Goal: Information Seeking & Learning: Learn about a topic

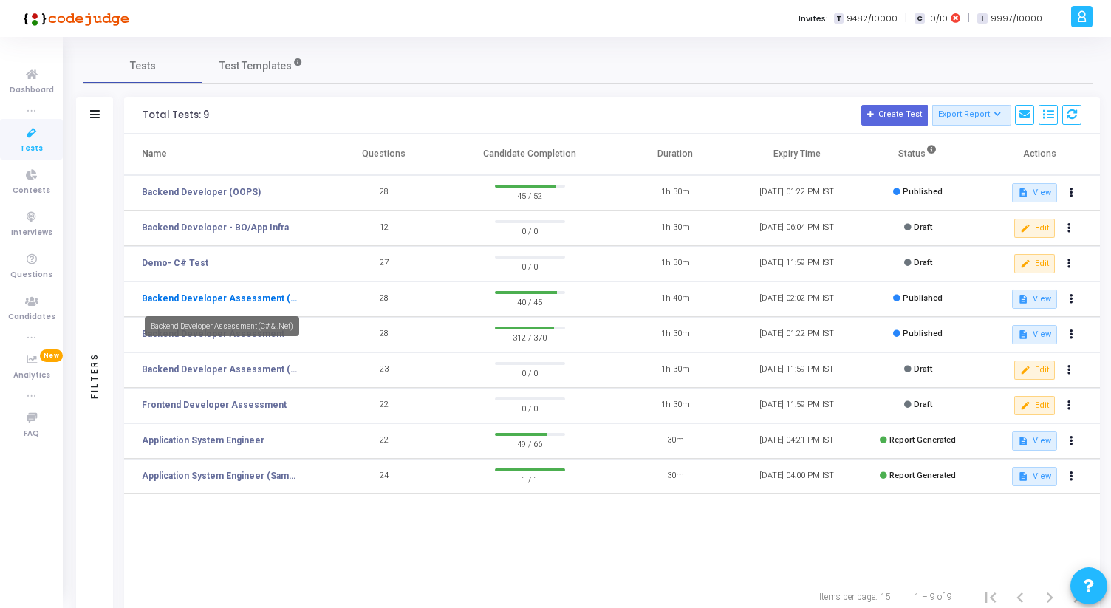
click at [268, 299] on link "Backend Developer Assessment (C# & .Net)" at bounding box center [221, 298] width 159 height 13
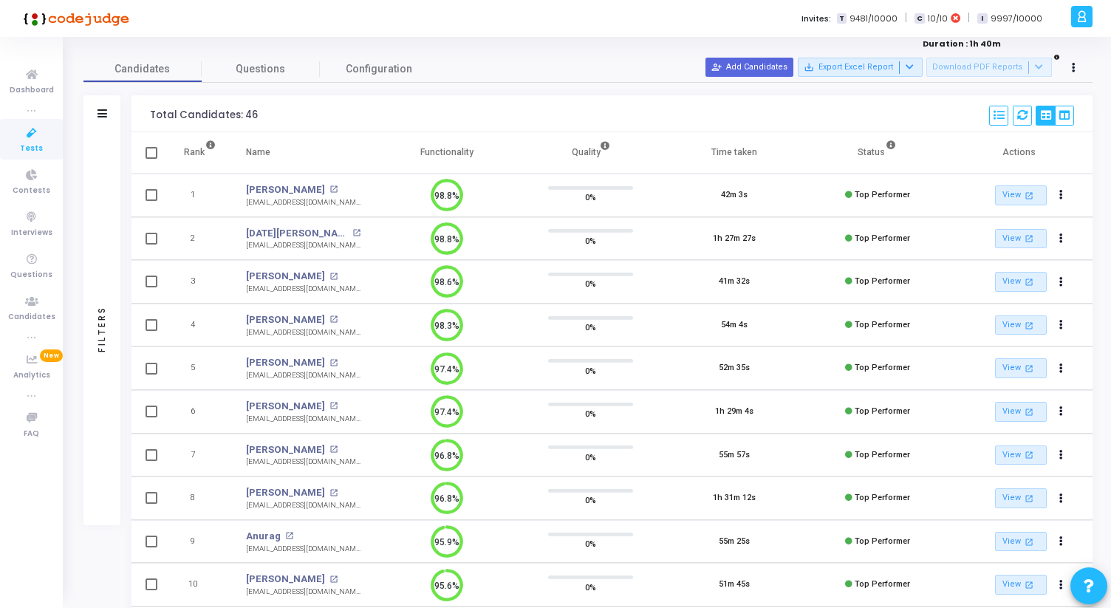
drag, startPoint x: 244, startPoint y: 246, endPoint x: 350, endPoint y: 246, distance: 106.3
click at [351, 247] on td "Kartik Srivastava open_in_new kartiksrivastava238@gmail.com kartiksrivastava238…" at bounding box center [303, 239] width 144 height 44
copy div "kartiksrivastava238@gmail.com"
click at [383, 120] on div "Total Candidates: 46 Select S No Name Questions Functionality Quality Time Take…" at bounding box center [611, 113] width 961 height 37
drag, startPoint x: 244, startPoint y: 375, endPoint x: 357, endPoint y: 377, distance: 112.3
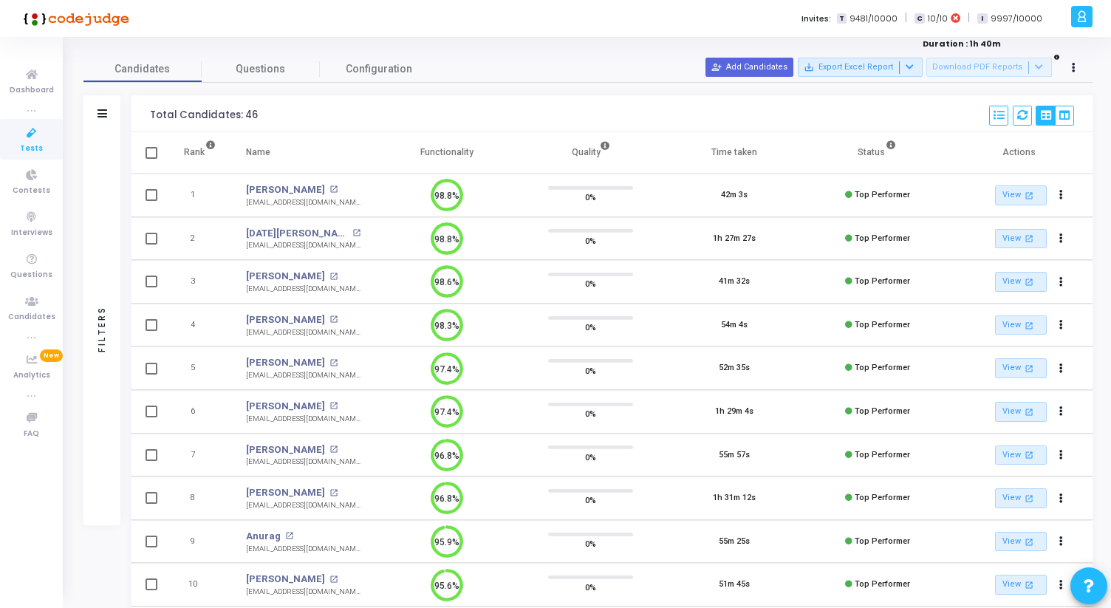
click at [357, 377] on td "Sagar Khandelwal open_in_new sagarkhandelwal2309@gmail.com" at bounding box center [303, 368] width 144 height 44
copy div "[EMAIL_ADDRESS][DOMAIN_NAME]"
click at [335, 361] on mat-icon "open_in_new" at bounding box center [333, 363] width 8 height 8
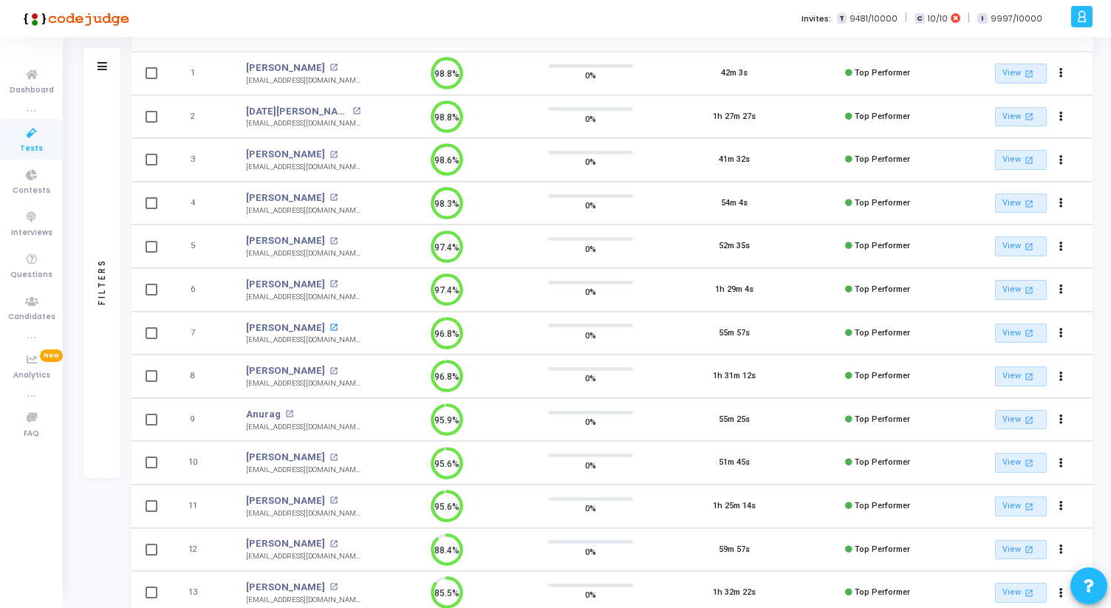
click at [329, 329] on mat-icon "open_in_new" at bounding box center [333, 327] width 8 height 8
click at [219, 240] on td "5" at bounding box center [199, 246] width 63 height 44
drag, startPoint x: 190, startPoint y: 246, endPoint x: 360, endPoint y: 253, distance: 170.0
click at [360, 253] on tr "5 Sagar Khandelwal open_in_new sagarkhandelwal2309@gmail.com sagarkhandelwal230…" at bounding box center [611, 246] width 961 height 44
click at [360, 253] on td "Sagar Khandelwal open_in_new sagarkhandelwal2309@gmail.com" at bounding box center [303, 246] width 144 height 44
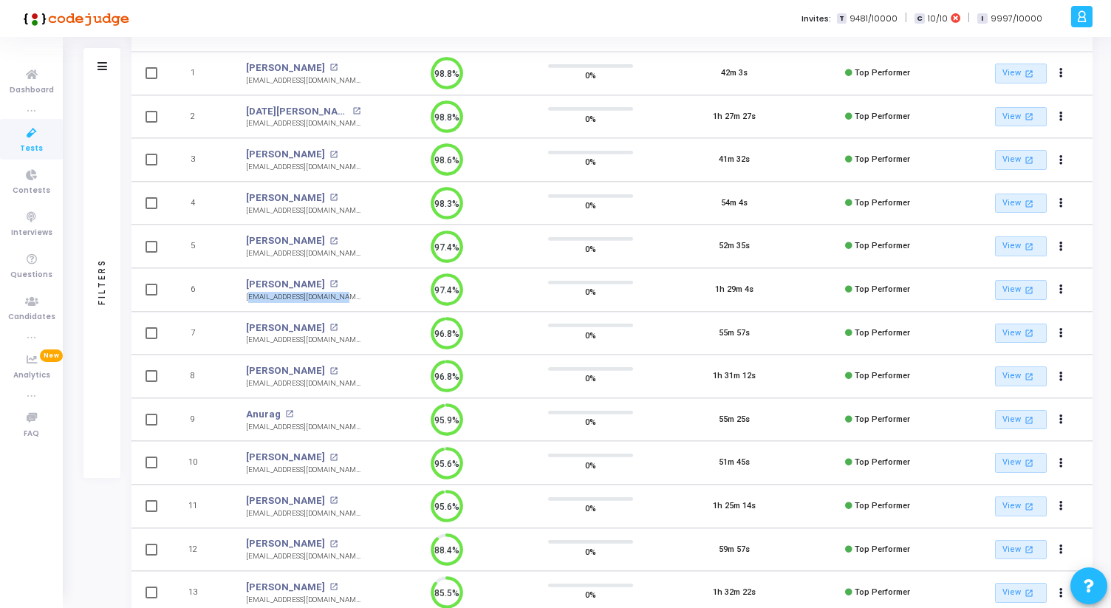
drag, startPoint x: 244, startPoint y: 296, endPoint x: 343, endPoint y: 301, distance: 99.1
click at [343, 301] on td "Varun Mangla open_in_new varunmangla101@gmail.com varunmangla101@gmail.com" at bounding box center [303, 290] width 144 height 44
copy div "varunmangla101@gmail.com"
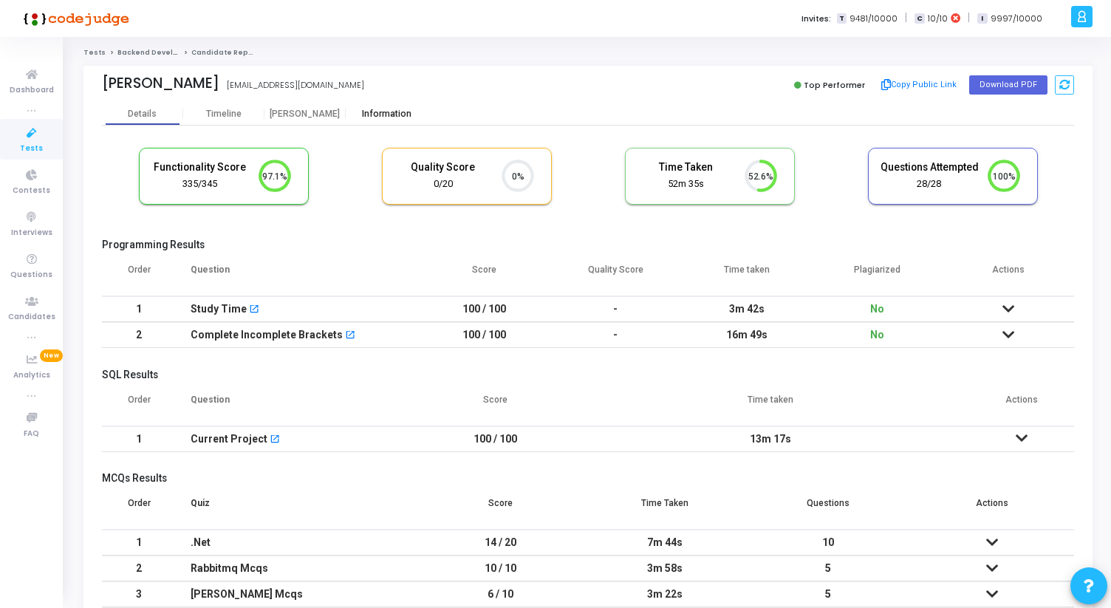
click at [391, 110] on div "Information" at bounding box center [386, 114] width 81 height 11
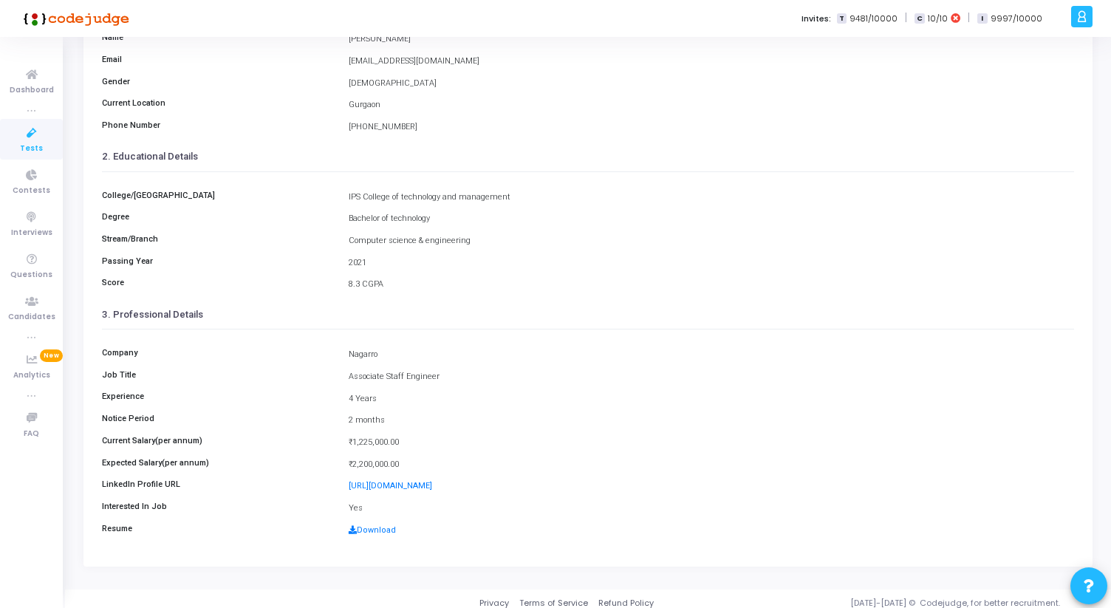
scroll to position [157, 0]
drag, startPoint x: 340, startPoint y: 439, endPoint x: 402, endPoint y: 462, distance: 66.1
click at [402, 462] on div "Company Nagarro Job Title Associate Staff Engineer Experience 4 Years Notice Pe…" at bounding box center [588, 436] width 972 height 216
click at [402, 462] on div "₹2,200,000.00" at bounding box center [711, 463] width 740 height 13
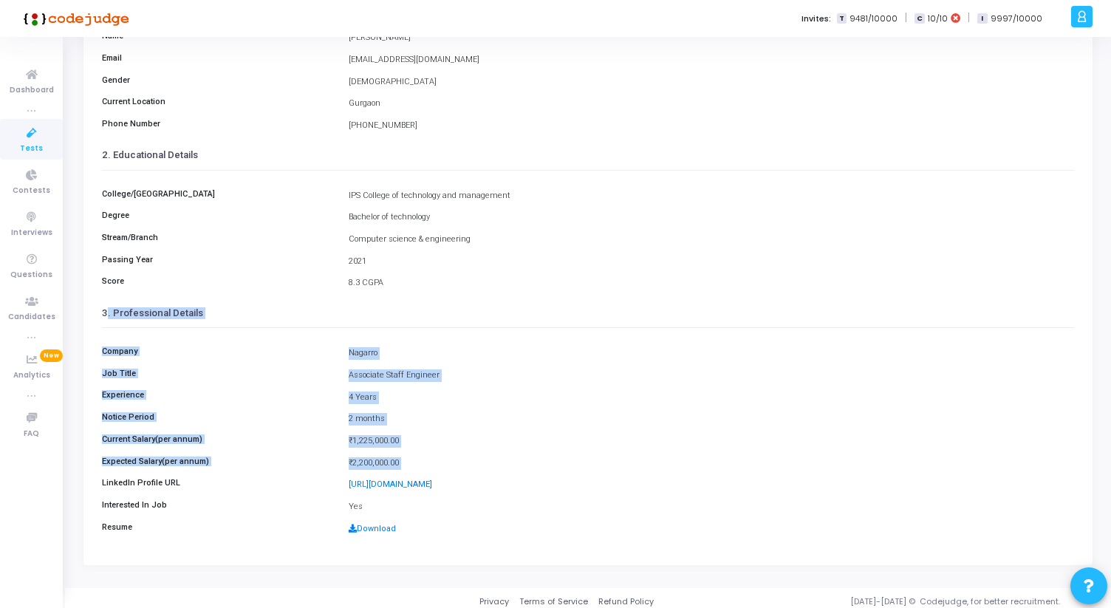
drag, startPoint x: 402, startPoint y: 462, endPoint x: 104, endPoint y: 307, distance: 336.2
click at [104, 307] on cj-custom-field-information-view "1. Personal Details Name [PERSON_NAME] Email [EMAIL_ADDRESS][DOMAIN_NAME] Gende…" at bounding box center [588, 263] width 972 height 561
click at [104, 307] on h3 "3. Professional Details" at bounding box center [588, 313] width 972 height 12
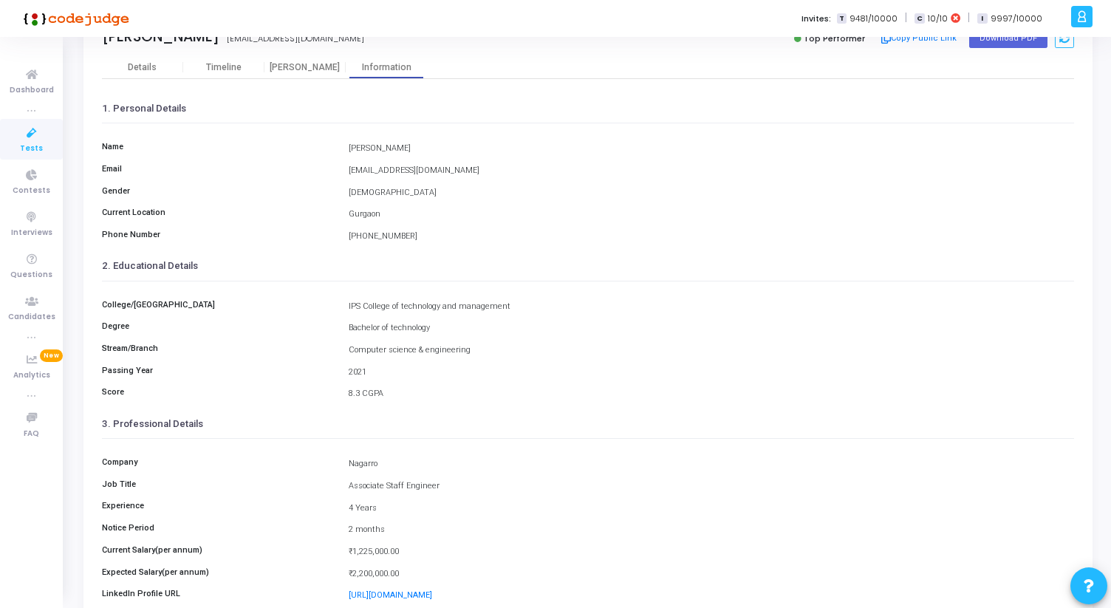
scroll to position [0, 0]
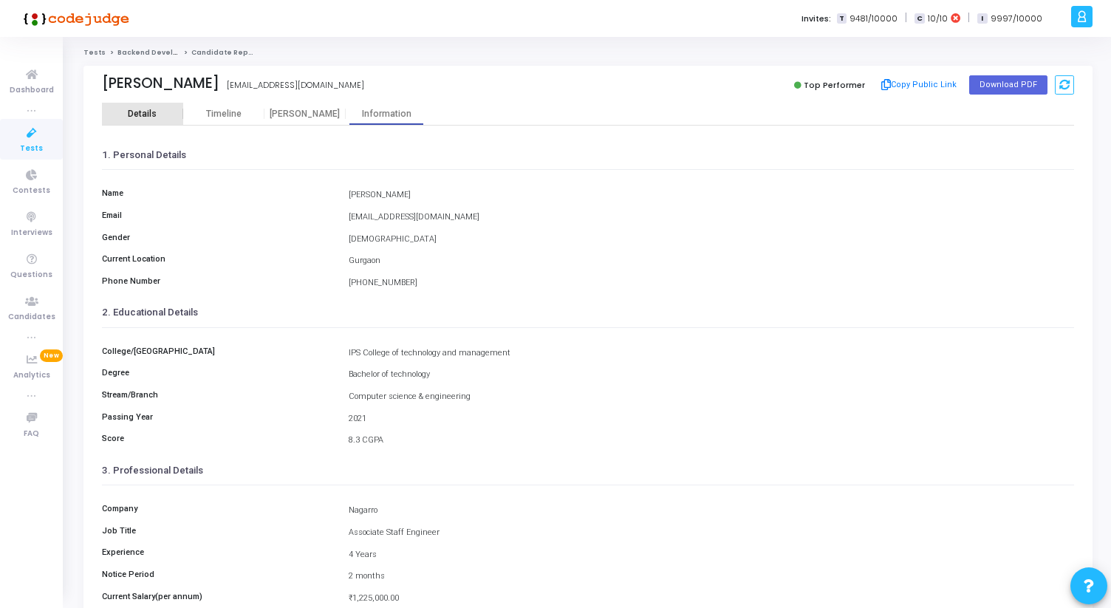
click at [138, 104] on div "Details" at bounding box center [142, 114] width 81 height 22
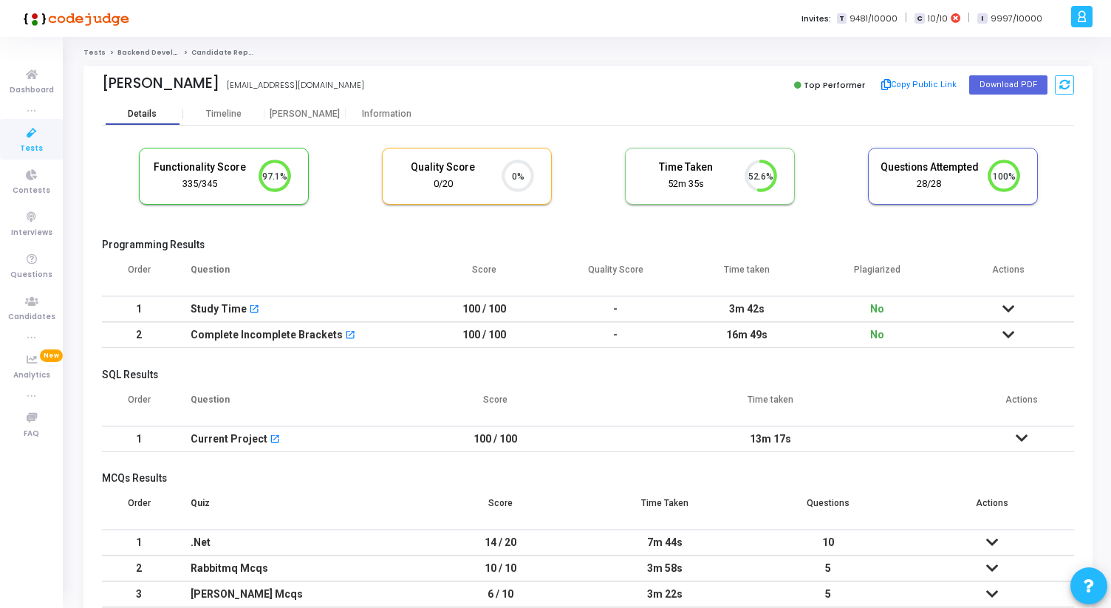
scroll to position [31, 38]
drag, startPoint x: 100, startPoint y: 79, endPoint x: 233, endPoint y: 78, distance: 133.7
click at [233, 78] on div "[PERSON_NAME] [PERSON_NAME] [EMAIL_ADDRESS][DOMAIN_NAME] Top Performer Copy Pub…" at bounding box center [587, 84] width 1009 height 37
copy div "[PERSON_NAME]"
click at [377, 110] on div "Information" at bounding box center [386, 114] width 81 height 11
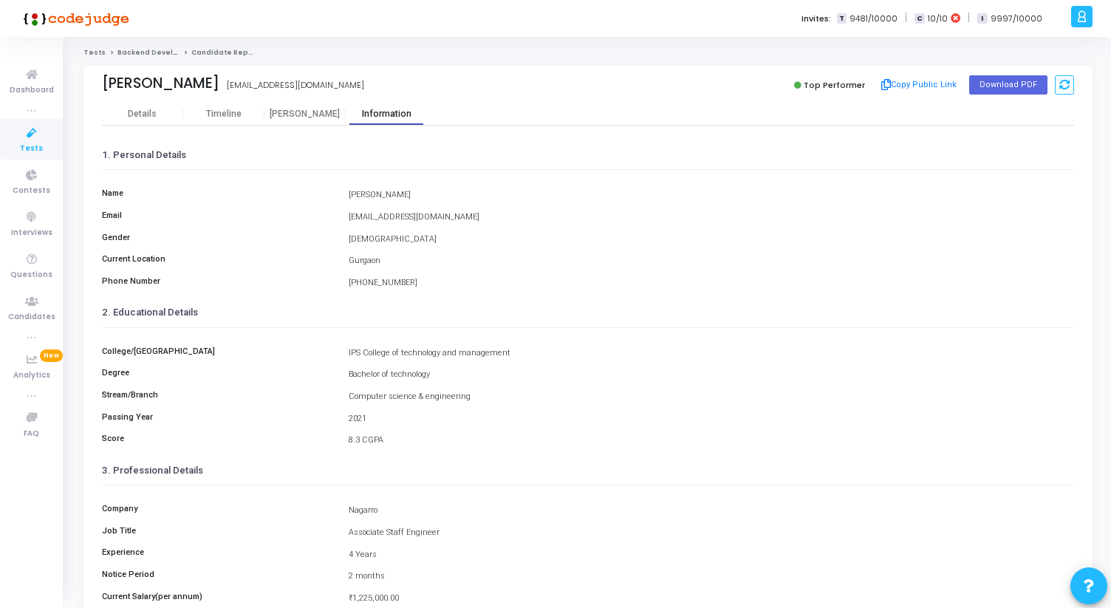
scroll to position [165, 0]
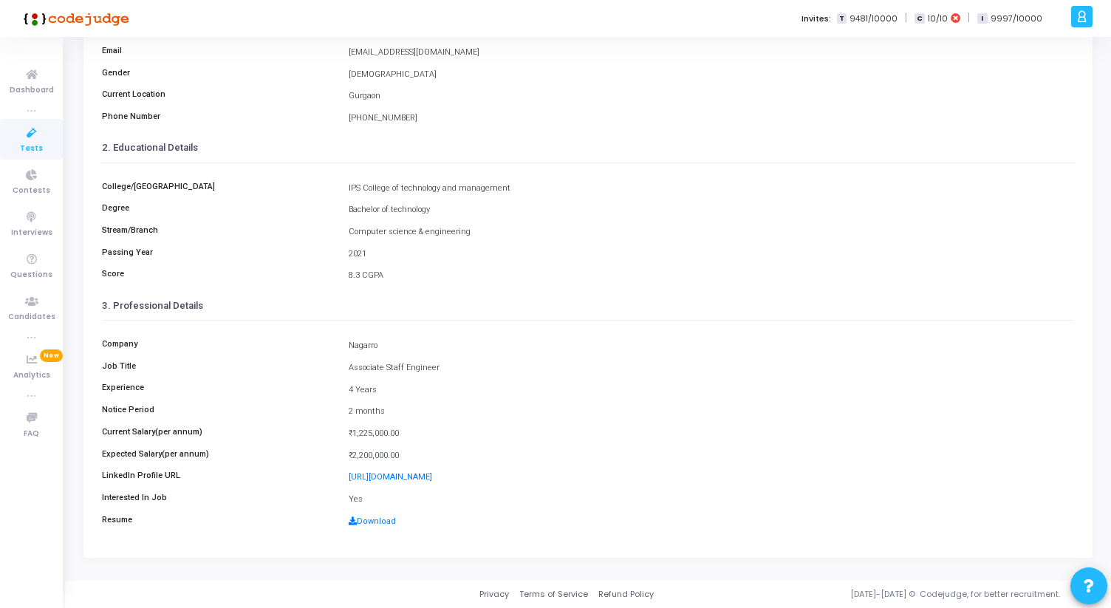
click at [382, 511] on div "Company Nagarro Job Title Associate Staff Engineer Experience 4 Years Notice Pe…" at bounding box center [588, 429] width 972 height 216
click at [382, 515] on div "Download" at bounding box center [711, 521] width 740 height 13
click at [378, 518] on link "Download" at bounding box center [372, 521] width 47 height 10
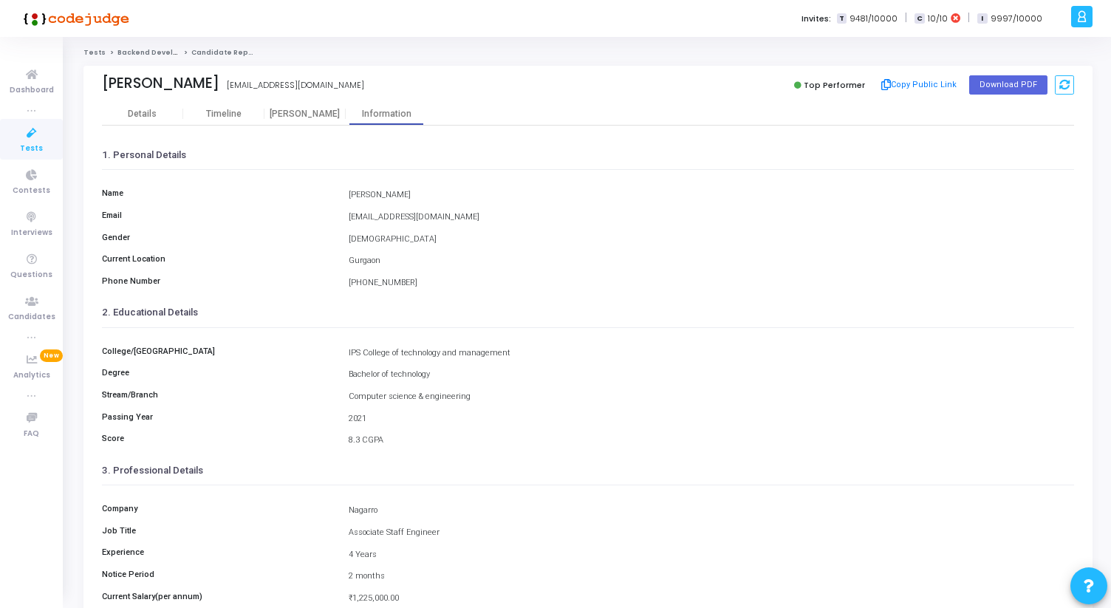
drag, startPoint x: 385, startPoint y: 86, endPoint x: 237, endPoint y: 86, distance: 147.7
click at [237, 86] on div "[PERSON_NAME] [EMAIL_ADDRESS][DOMAIN_NAME]" at bounding box center [341, 85] width 479 height 21
copy div "[EMAIL_ADDRESS][DOMAIN_NAME]"
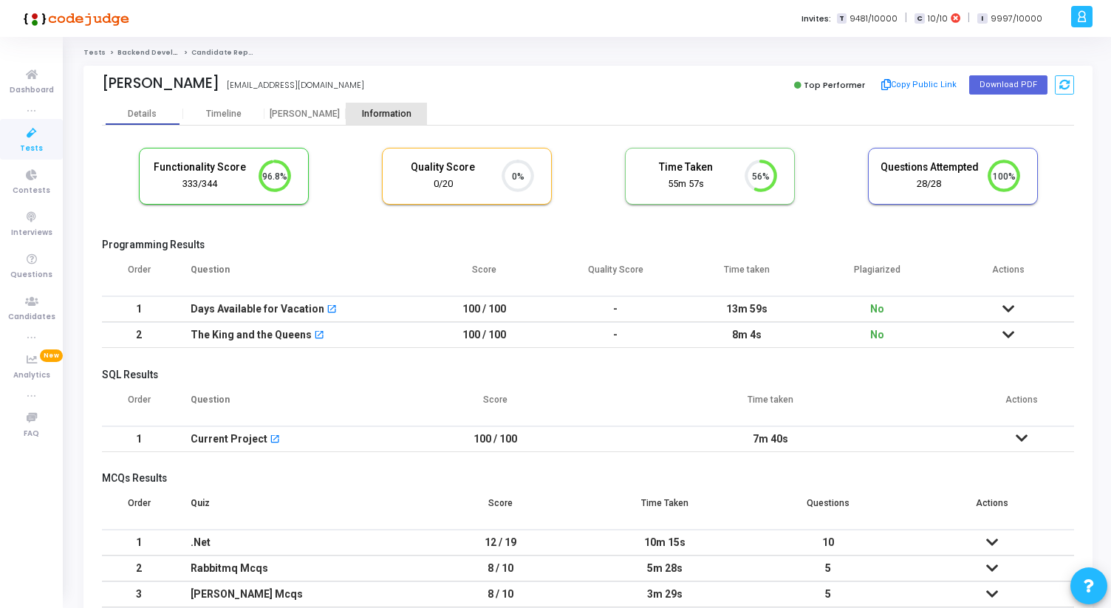
click at [387, 110] on div "Information" at bounding box center [386, 114] width 81 height 11
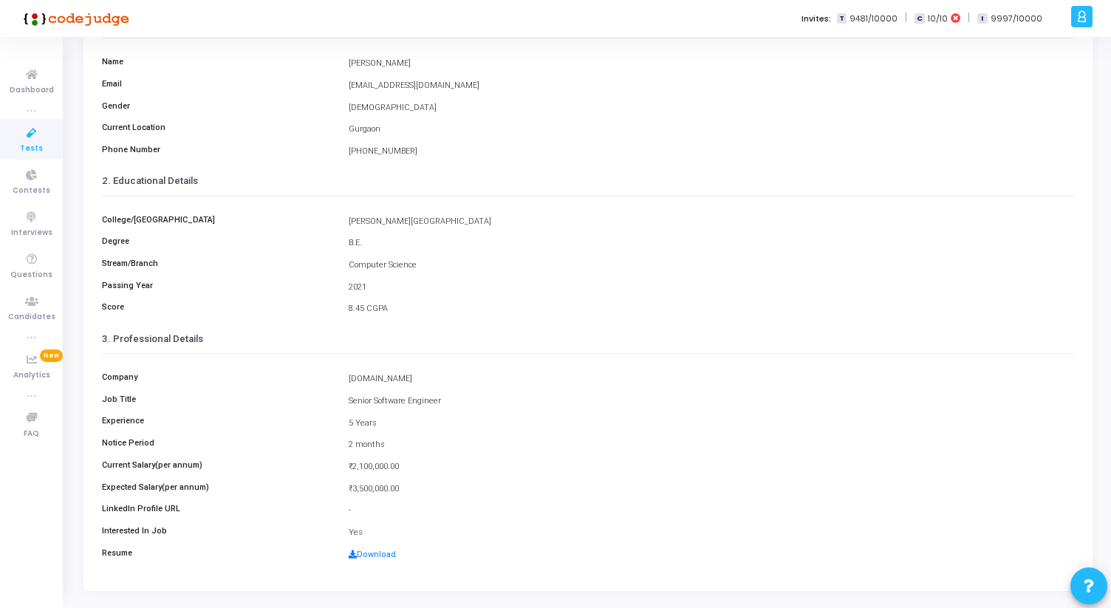
scroll to position [151, 0]
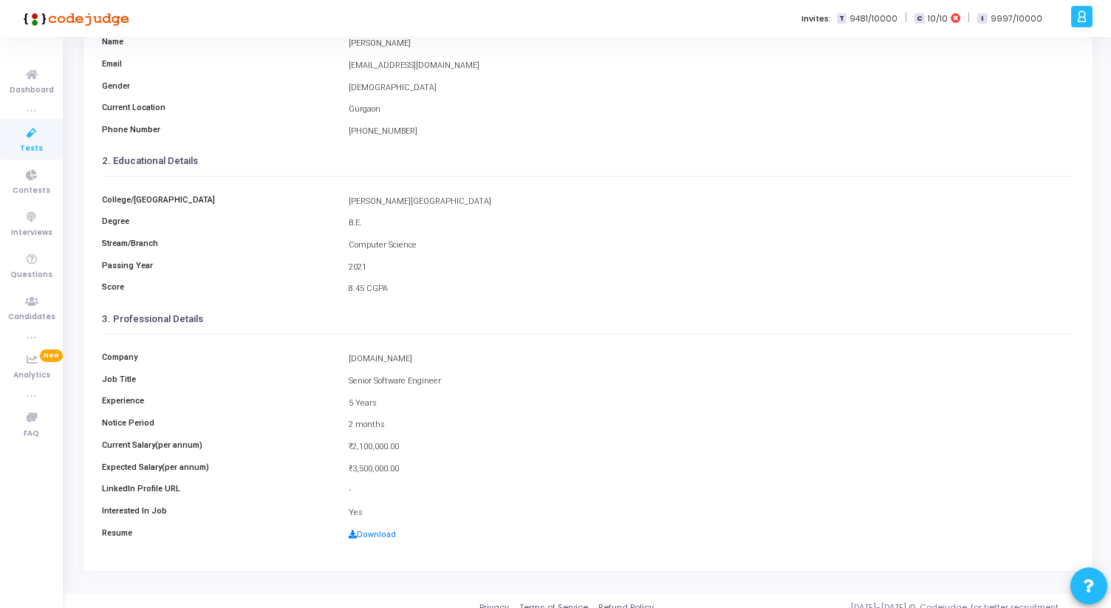
drag, startPoint x: 349, startPoint y: 360, endPoint x: 411, endPoint y: 467, distance: 122.7
click at [413, 467] on div "Company Policybazaar.com Job Title Senior Software Engineer Experience 5 Years …" at bounding box center [588, 442] width 972 height 216
click at [411, 467] on div "₹3,500,000.00" at bounding box center [711, 469] width 740 height 13
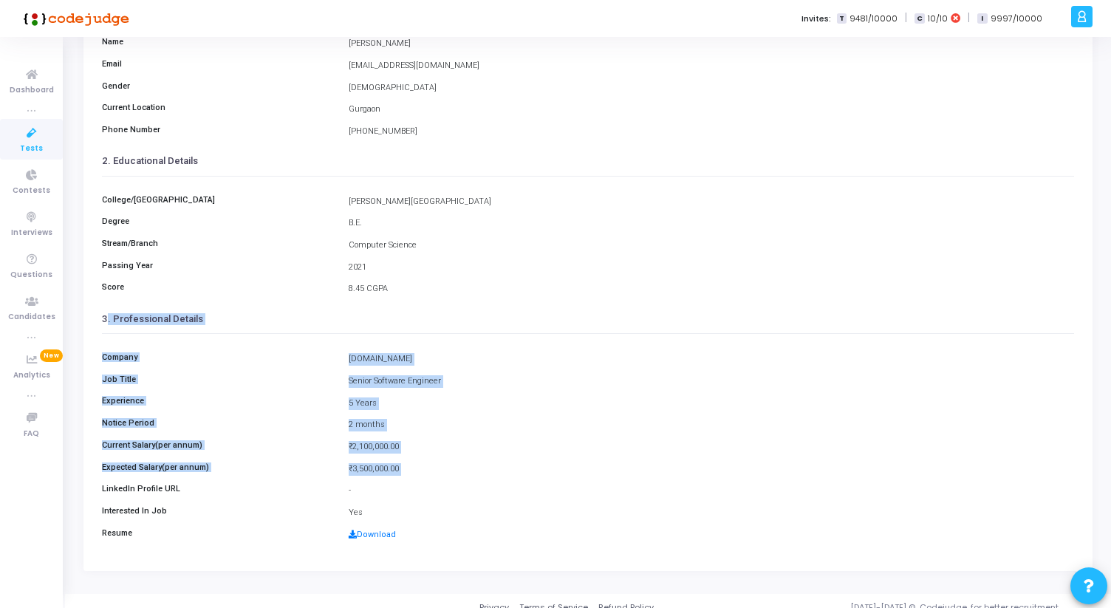
drag, startPoint x: 411, startPoint y: 467, endPoint x: 101, endPoint y: 321, distance: 341.9
click at [101, 321] on kt-portlet-body "Details Timeline Proctor Information 1. Personal Details Name Robin Email robin…" at bounding box center [587, 261] width 1009 height 620
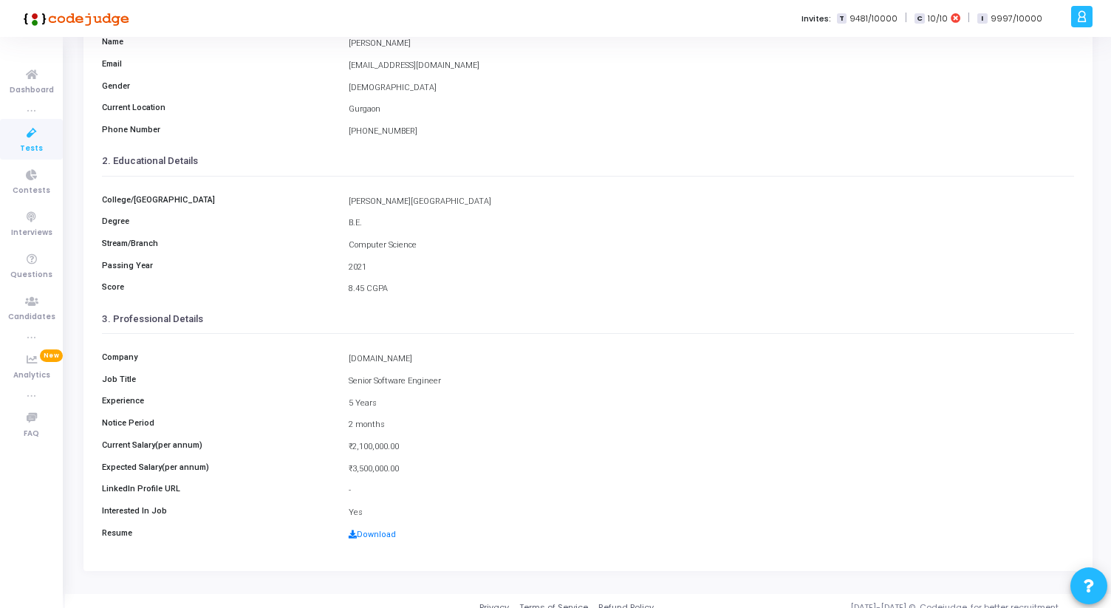
drag, startPoint x: 101, startPoint y: 317, endPoint x: 418, endPoint y: 475, distance: 354.0
click at [418, 475] on kt-portlet-body "Details Timeline Proctor Information 1. Personal Details Name Robin Email robin…" at bounding box center [587, 261] width 1009 height 620
click at [418, 475] on div "Expected Salary(per annum) ₹3,500,000.00" at bounding box center [588, 469] width 987 height 14
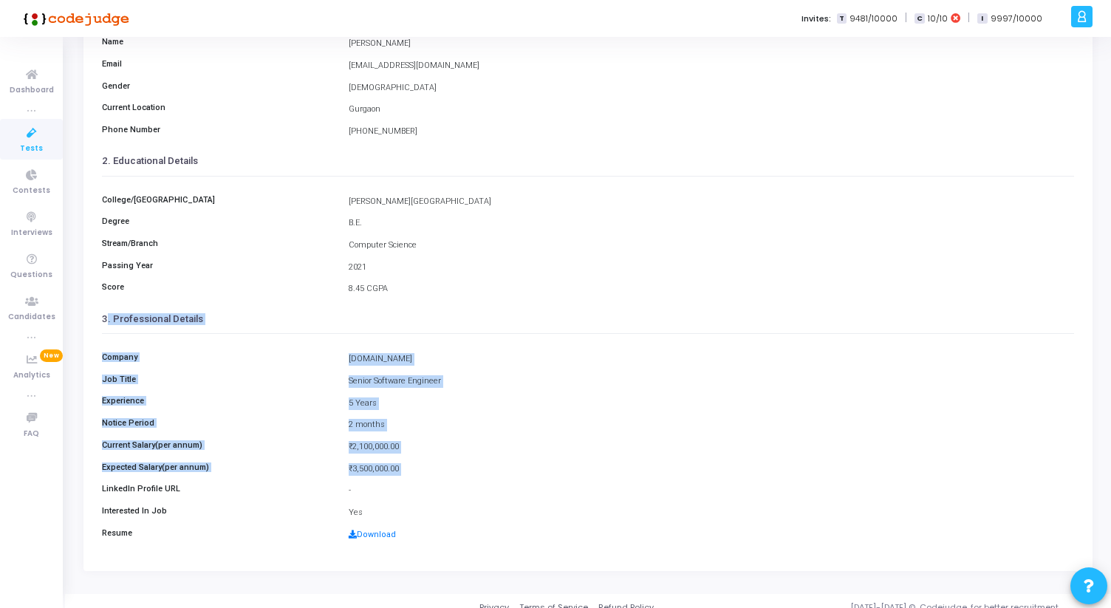
drag, startPoint x: 418, startPoint y: 475, endPoint x: 97, endPoint y: 318, distance: 357.7
click at [97, 318] on kt-portlet-body "Details Timeline Proctor Information 1. Personal Details Name Robin Email robin…" at bounding box center [587, 261] width 1009 height 620
